Goal: Find specific page/section: Find specific page/section

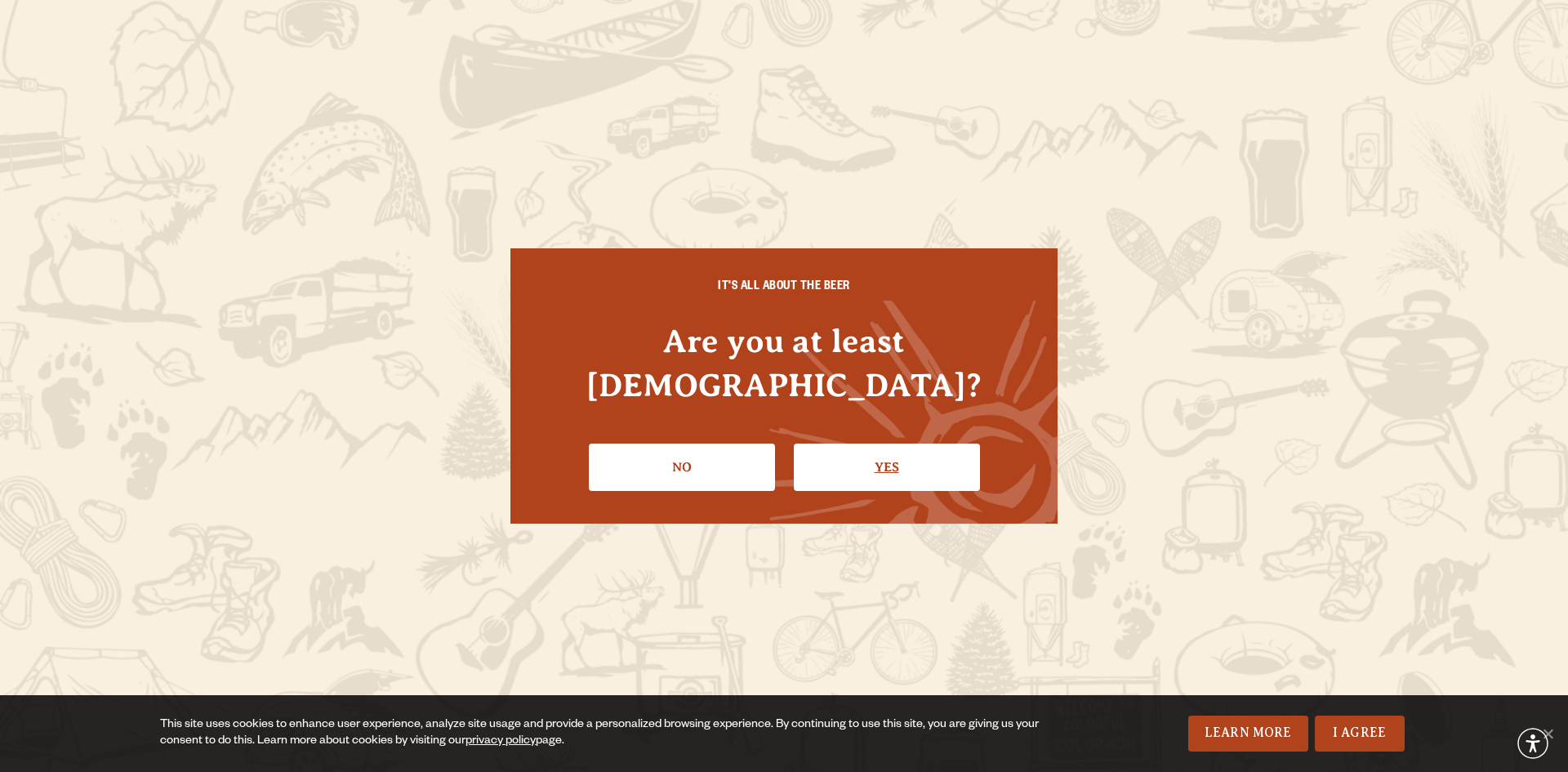
click at [896, 444] on link "Yes" at bounding box center [887, 467] width 186 height 47
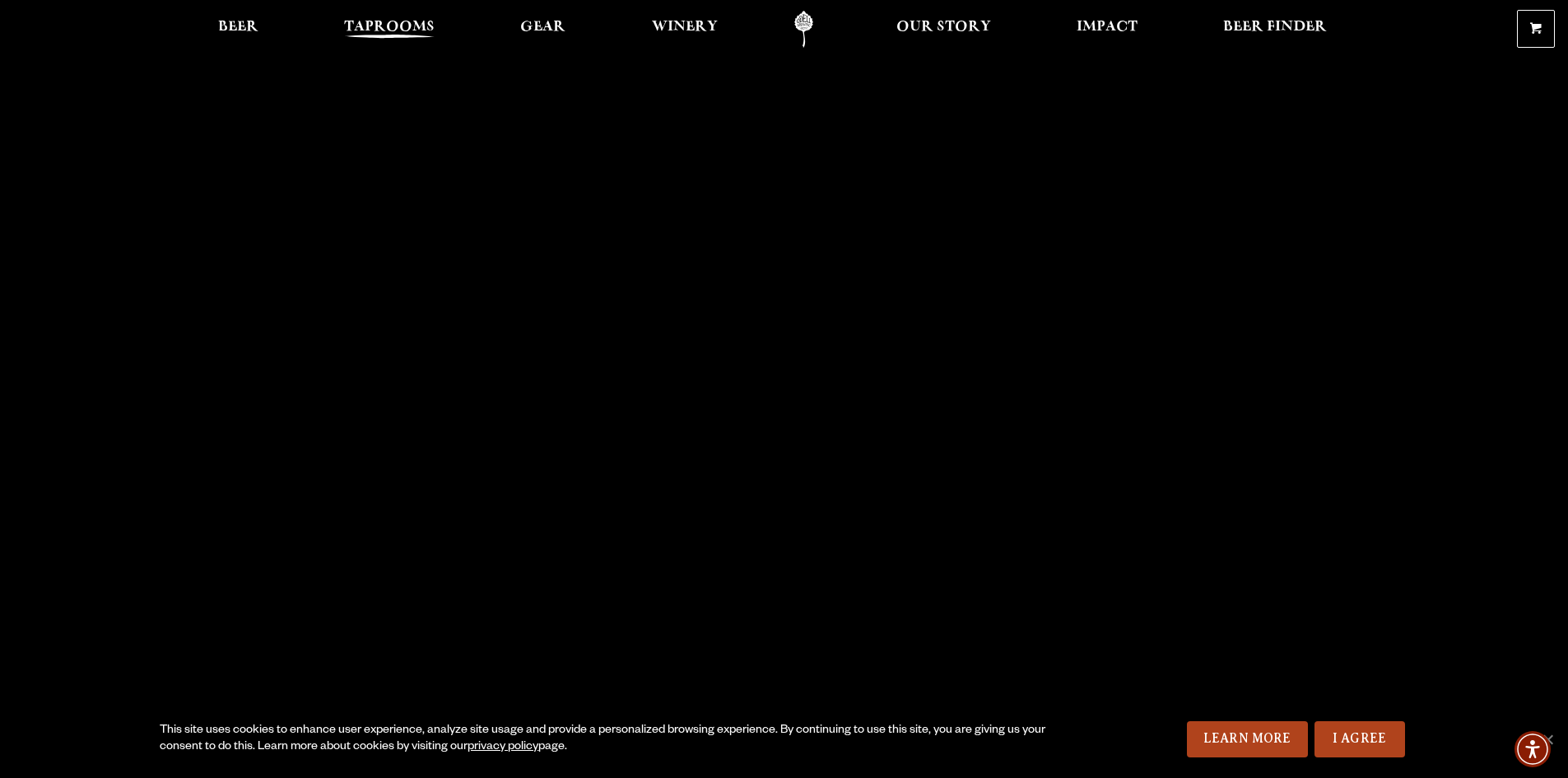
click at [349, 25] on span "Taprooms" at bounding box center [388, 27] width 90 height 14
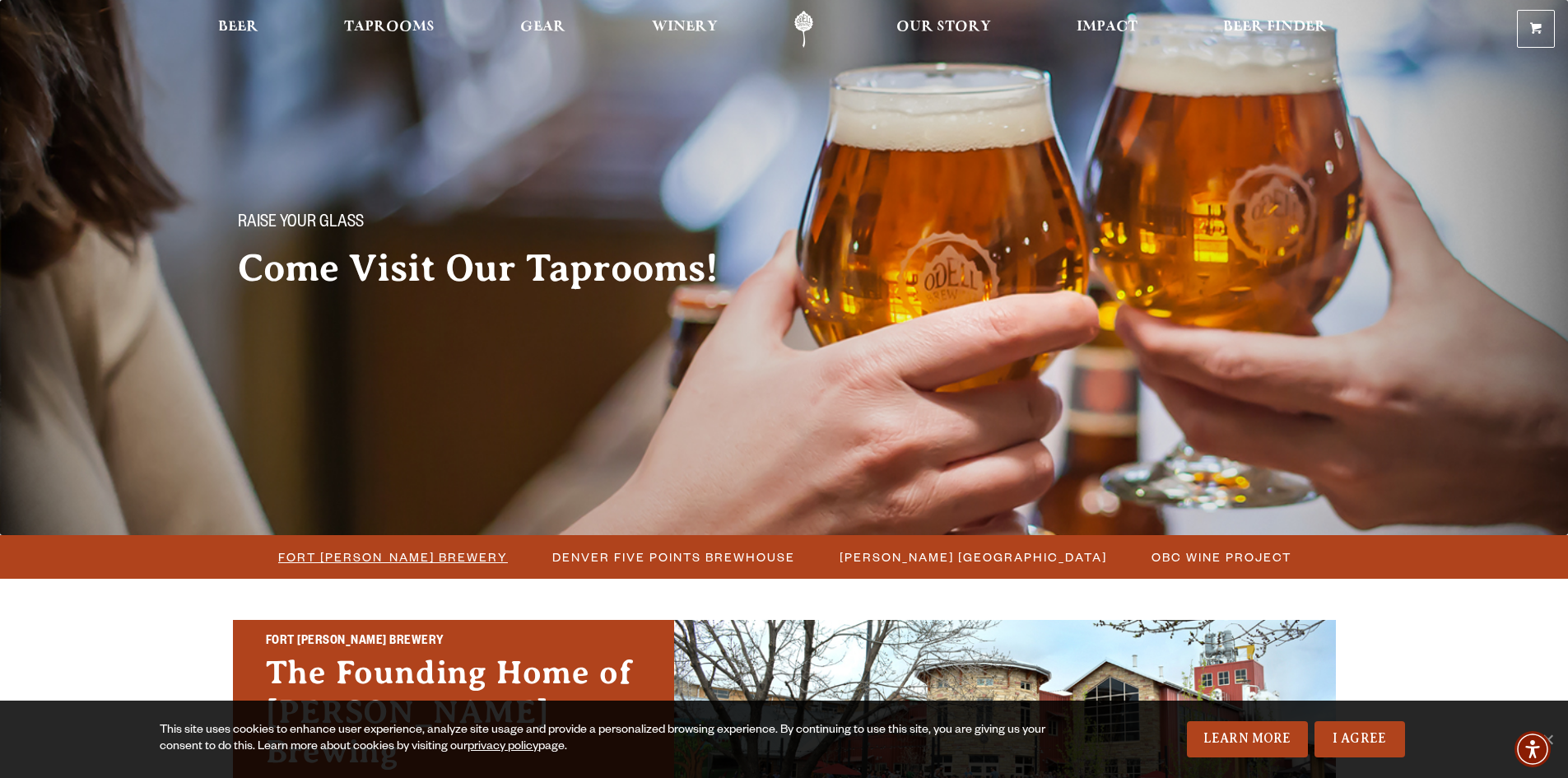
click at [467, 567] on span "Fort [PERSON_NAME] Brewery" at bounding box center [392, 557] width 230 height 24
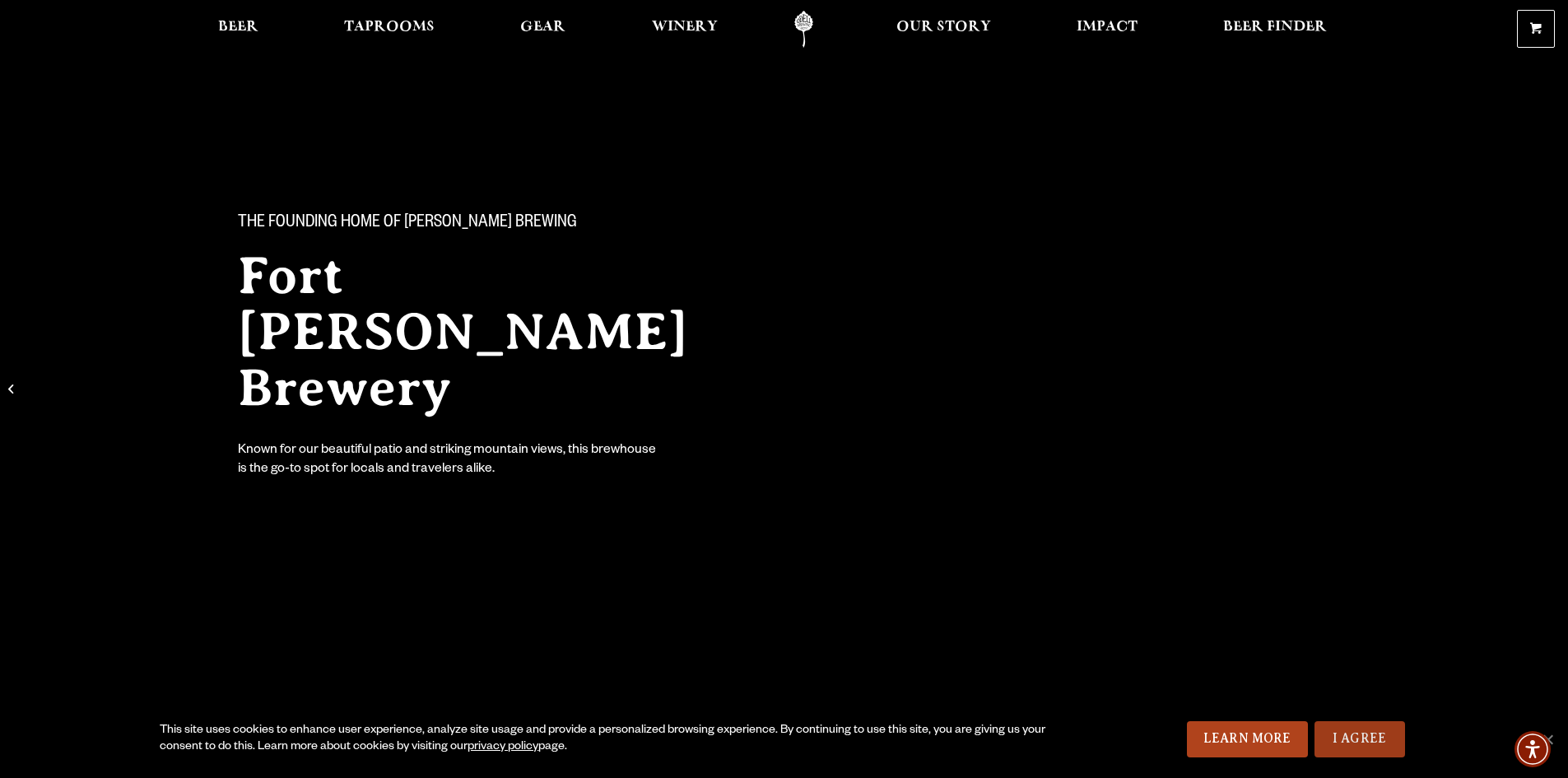
click at [1364, 744] on link "I Agree" at bounding box center [1359, 739] width 90 height 36
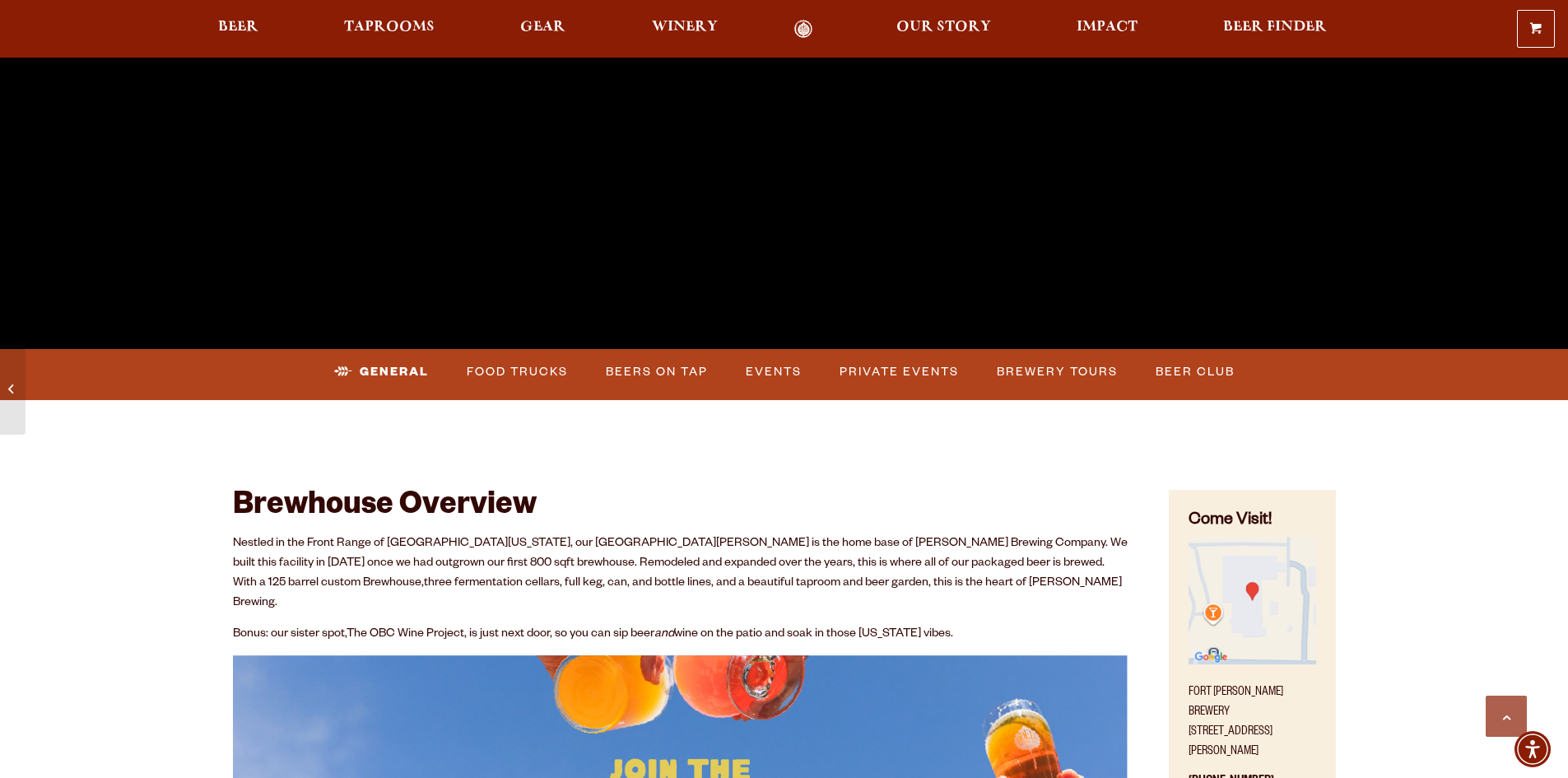
scroll to position [576, 0]
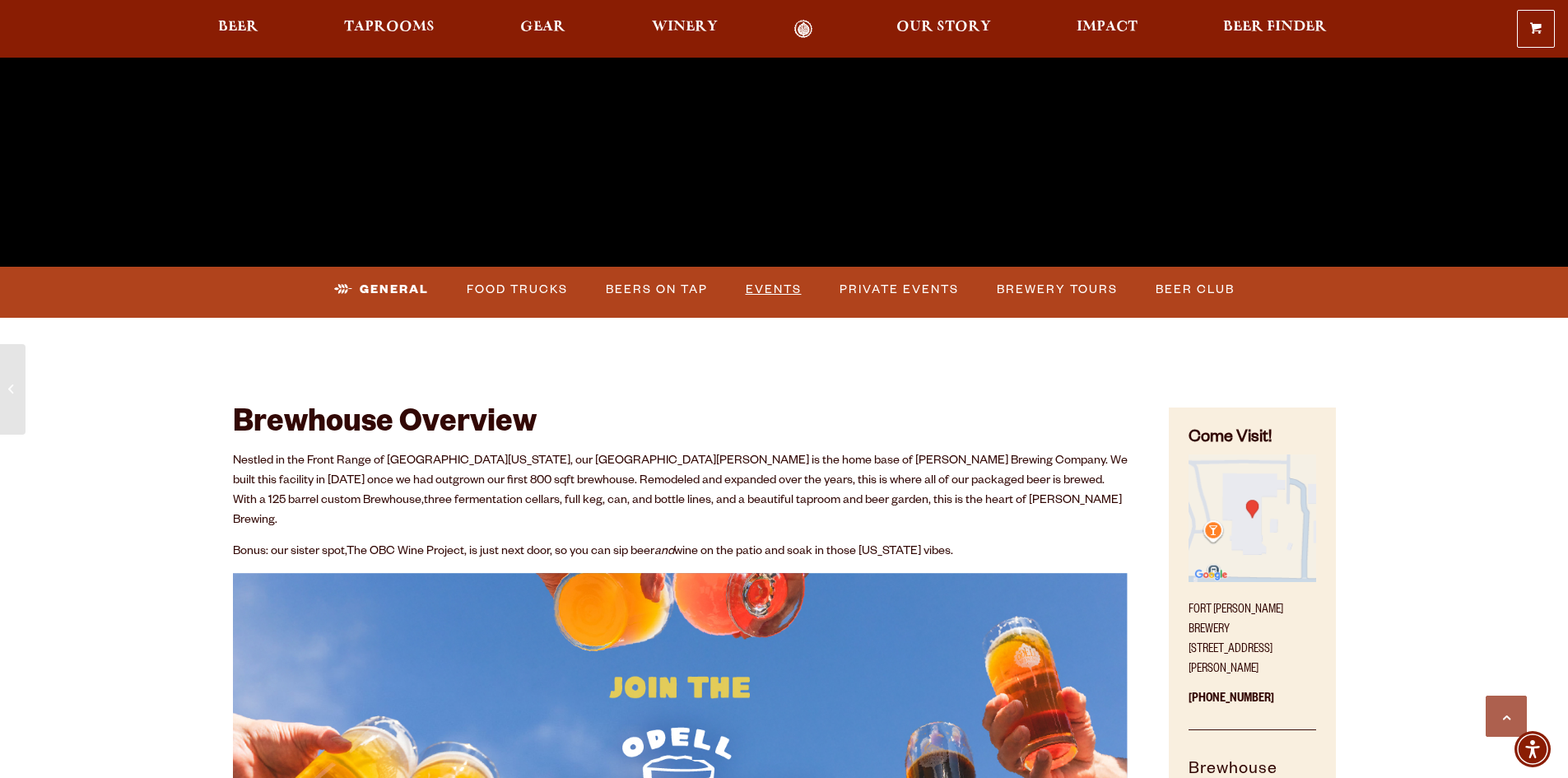
click at [765, 289] on link "Events" at bounding box center [773, 290] width 69 height 38
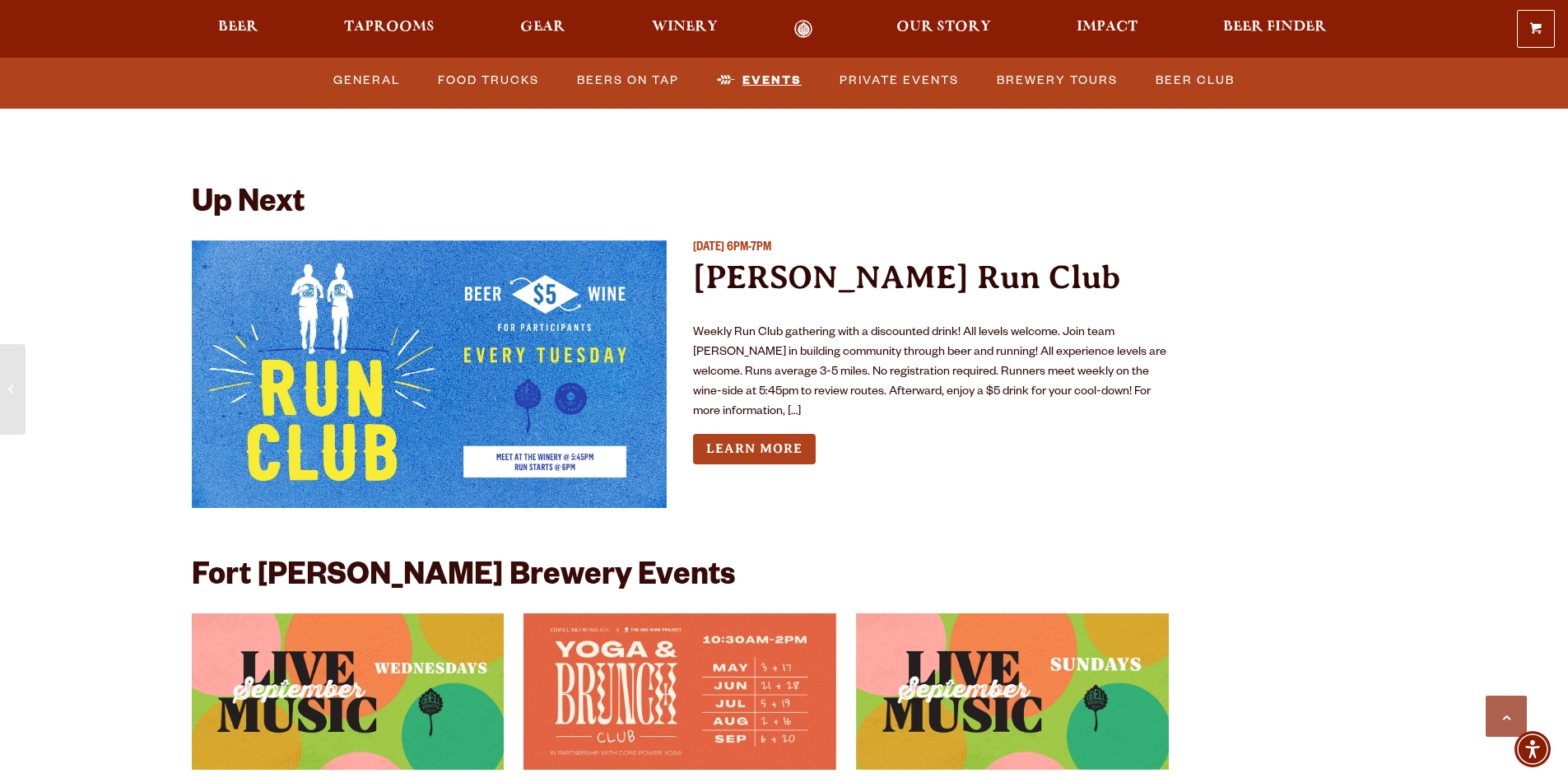
scroll to position [6474, 0]
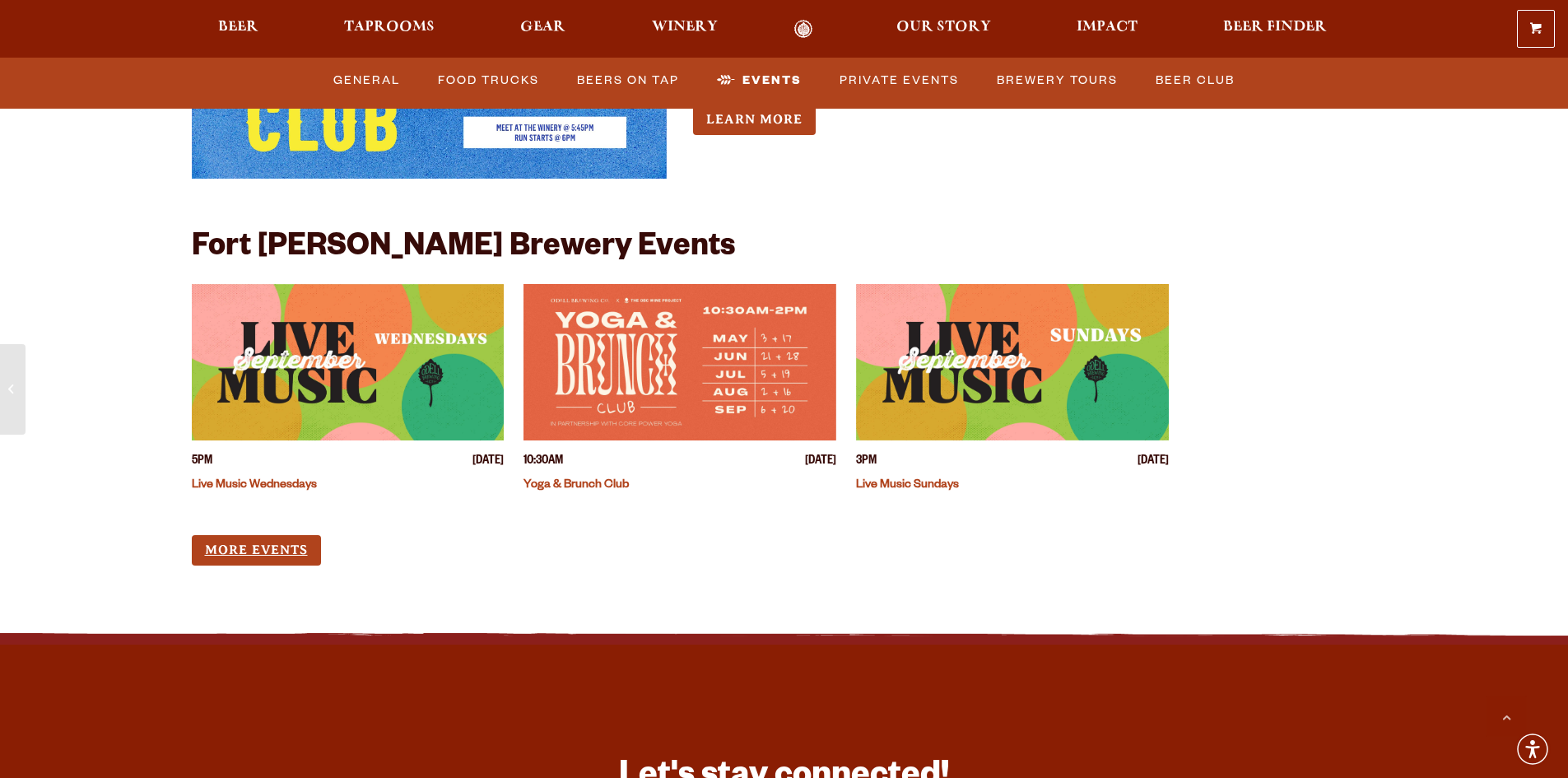
click at [271, 535] on link "More Events" at bounding box center [256, 549] width 129 height 30
